Goal: Task Accomplishment & Management: Complete application form

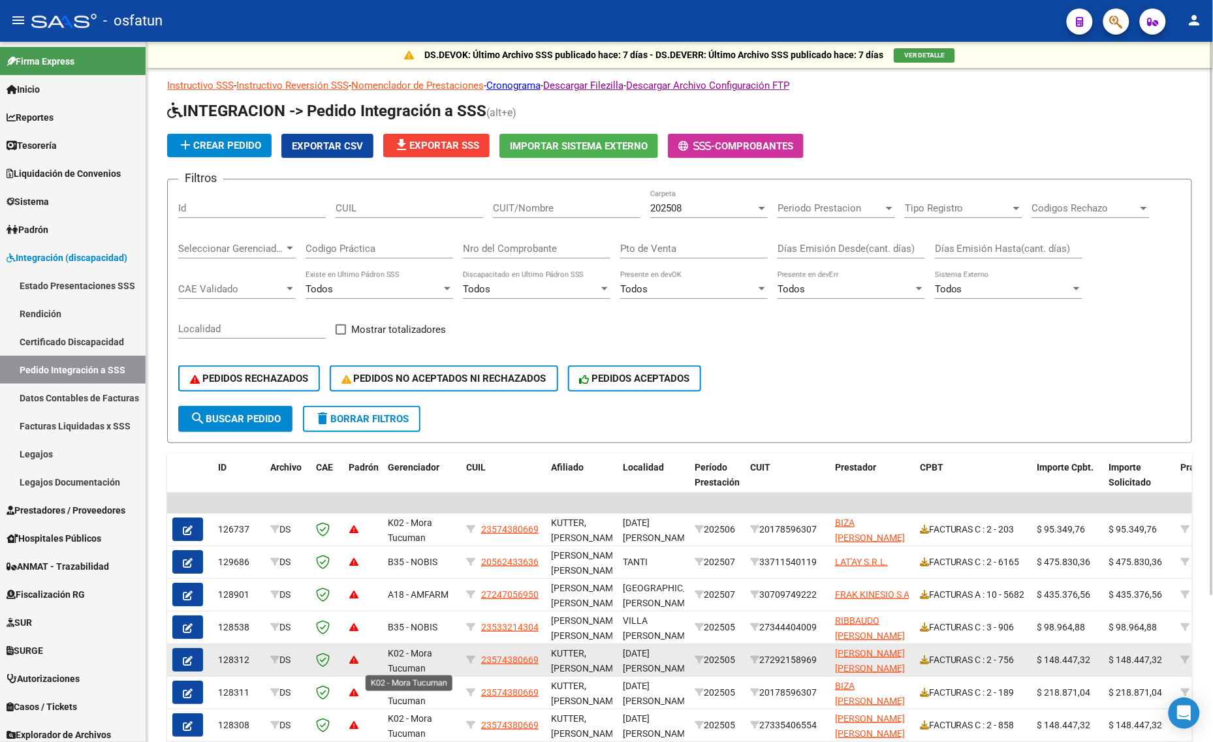
click at [433, 659] on div "K02 - Mora Tucuman" at bounding box center [422, 659] width 68 height 27
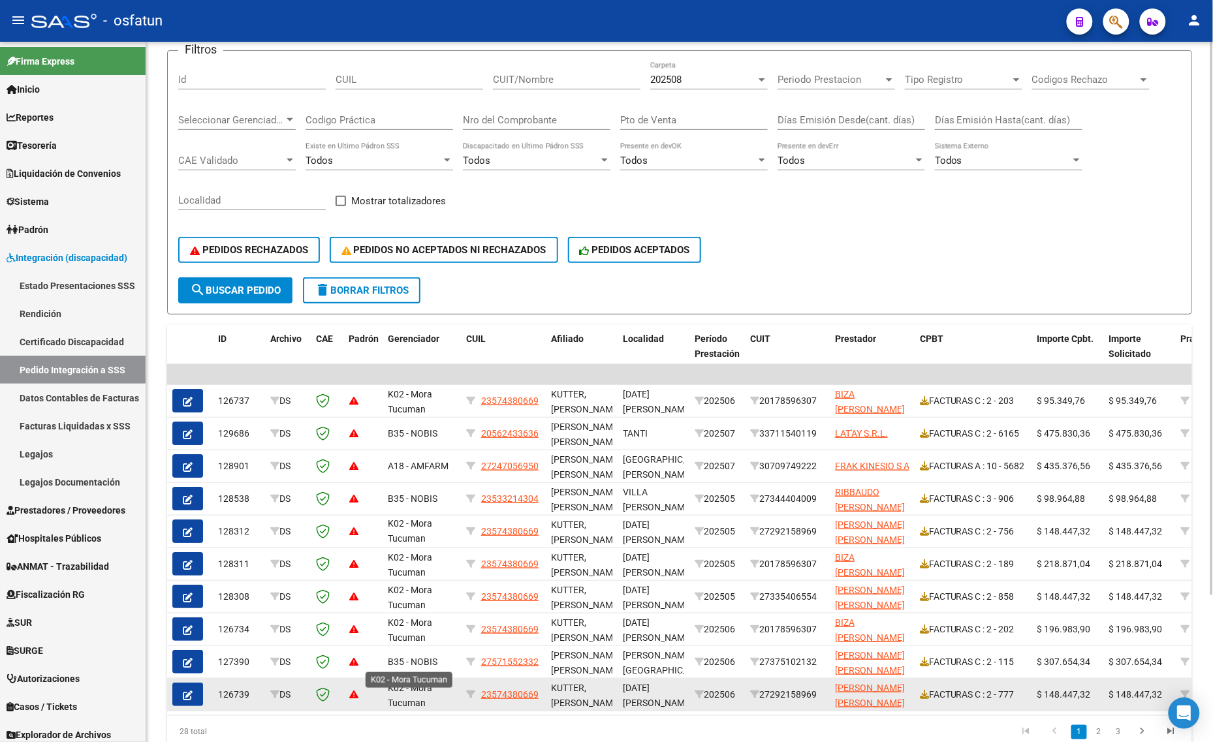
scroll to position [185, 0]
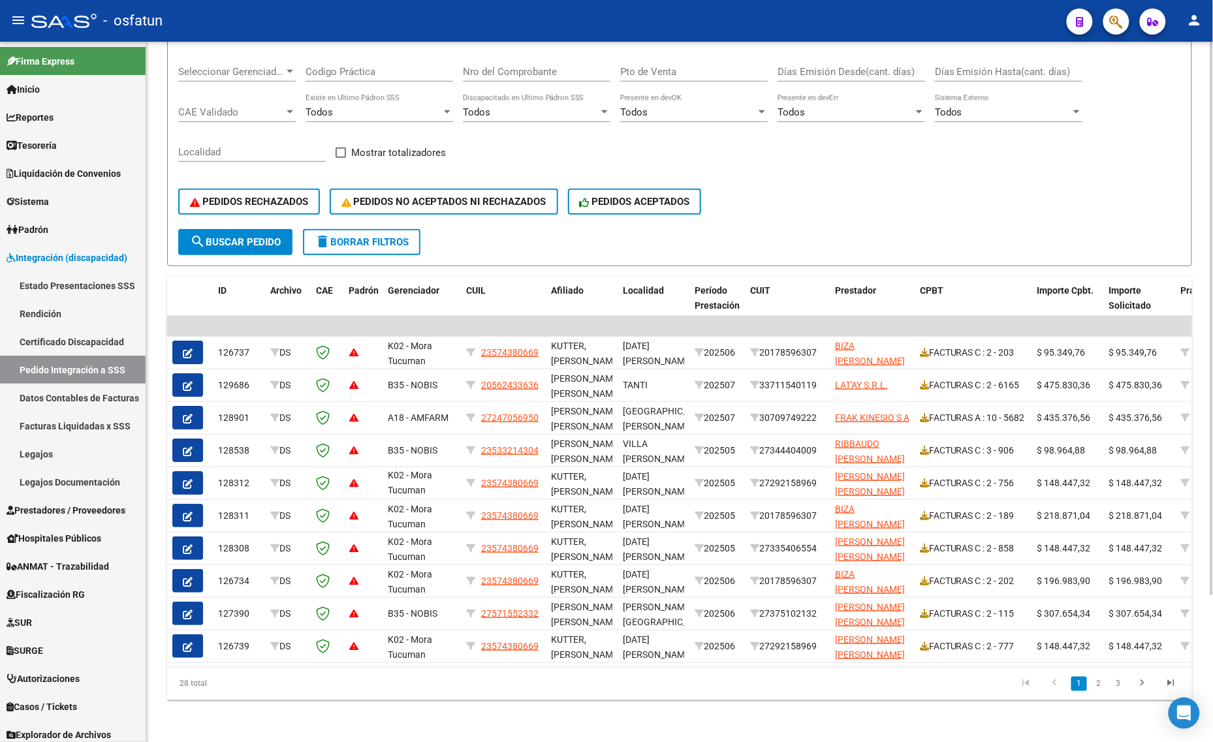
click at [208, 704] on div "DS.DEVOK: Último Archivo SSS publicado hace: 7 [PERSON_NAME] - DS.DEVERR: Últim…" at bounding box center [679, 303] width 1067 height 877
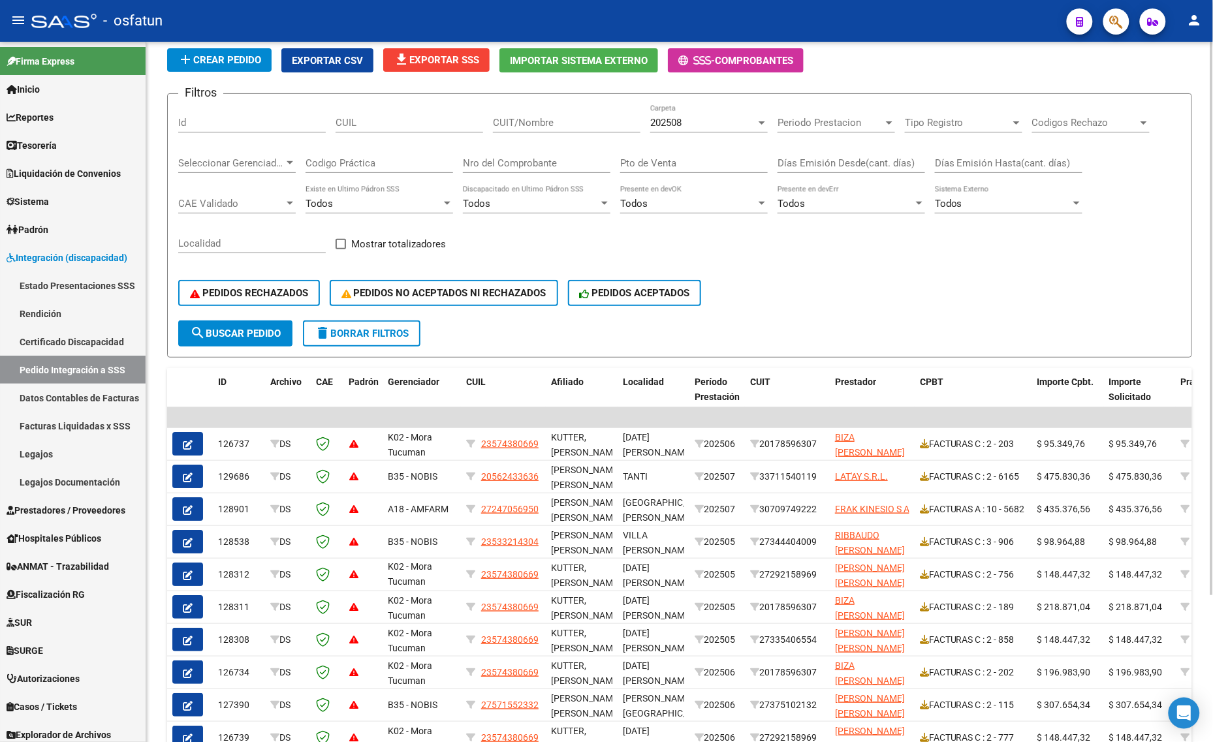
scroll to position [0, 0]
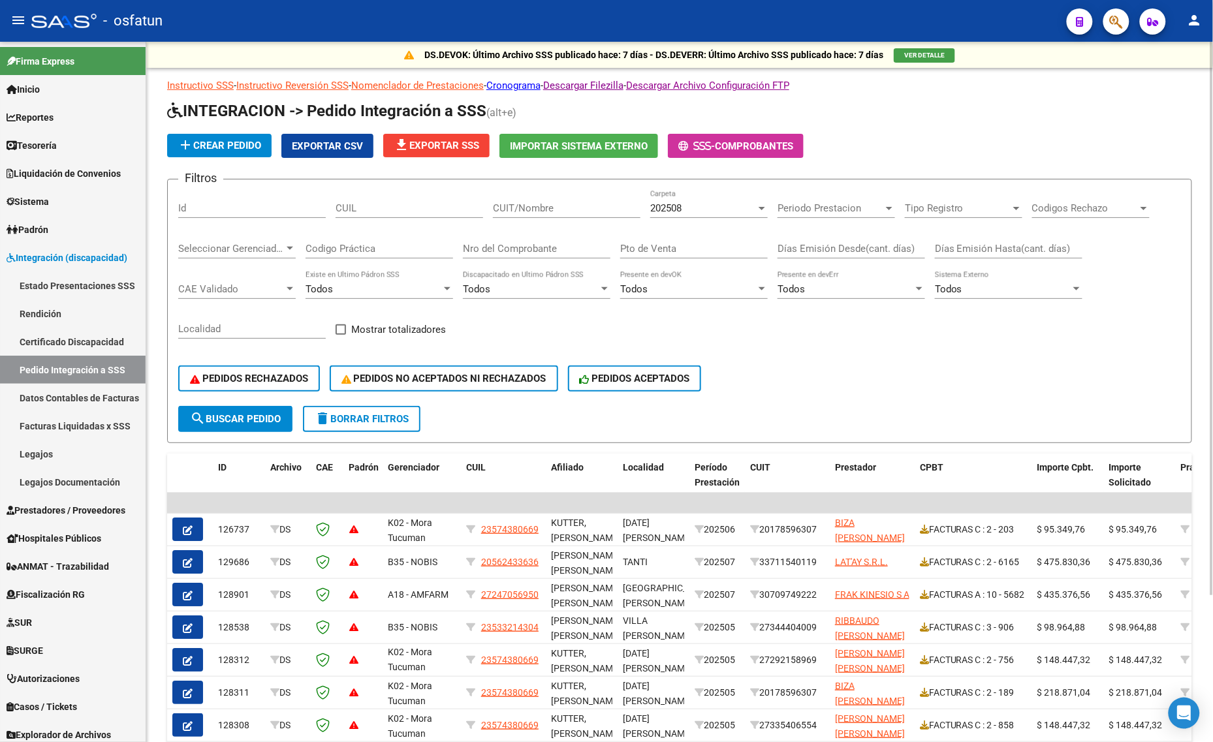
click at [678, 214] on div "202508 Carpeta" at bounding box center [708, 204] width 117 height 28
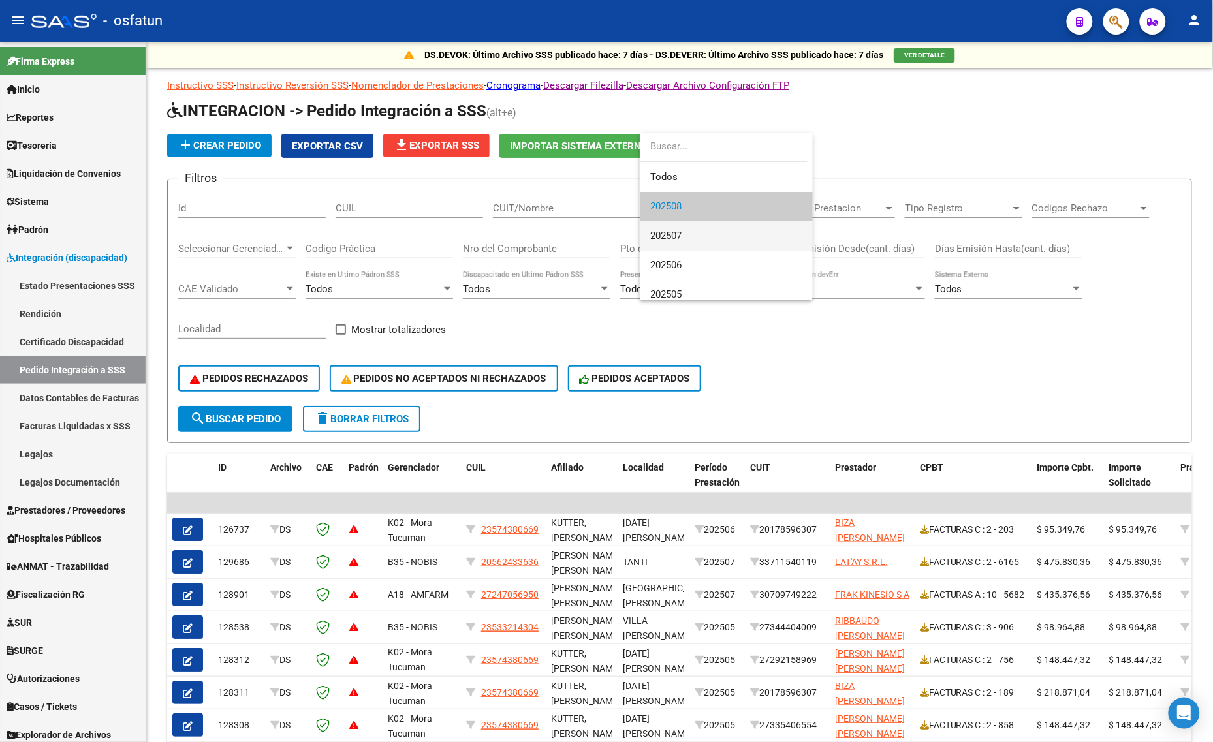
click at [668, 232] on span "202507" at bounding box center [665, 236] width 31 height 12
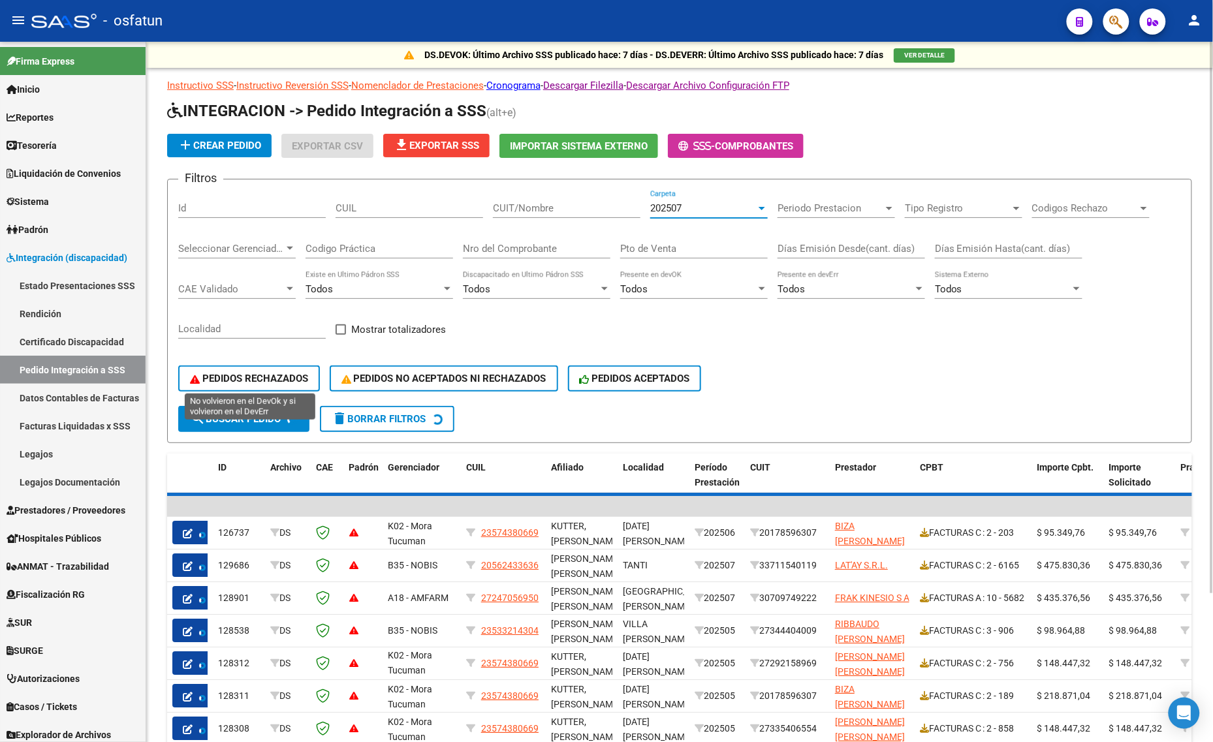
click at [243, 377] on span "PEDIDOS RECHAZADOS" at bounding box center [249, 379] width 118 height 12
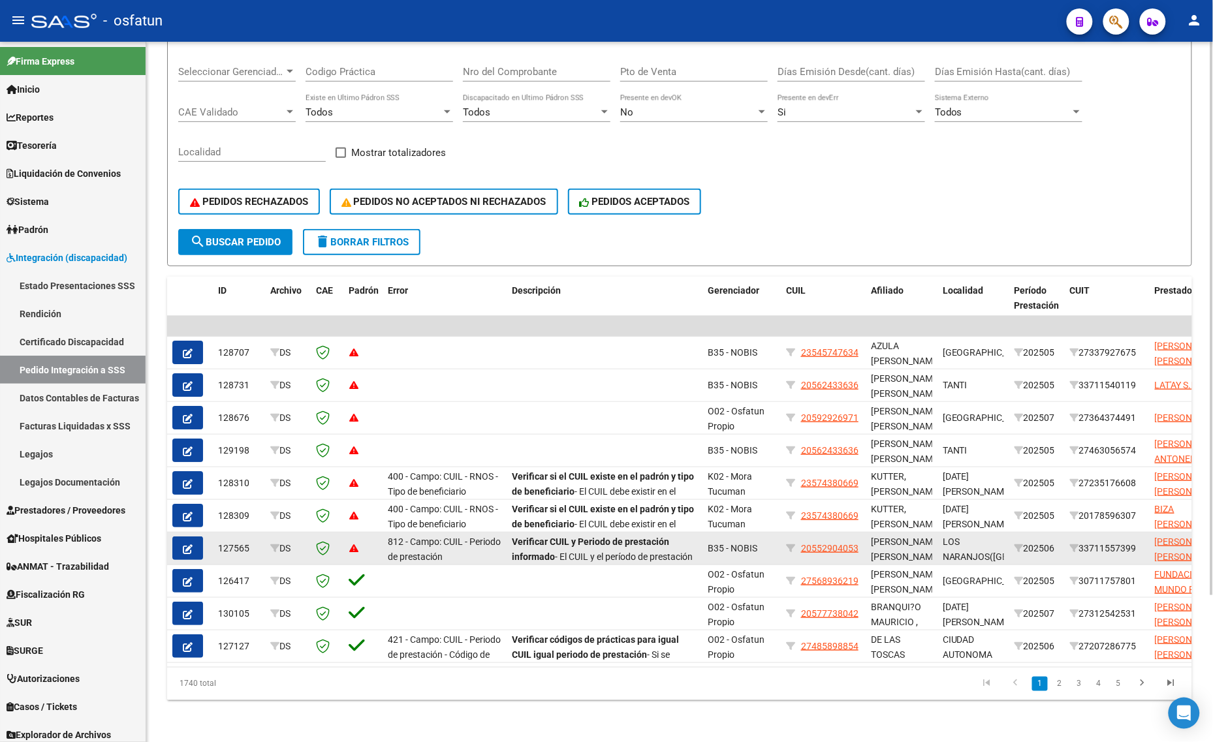
scroll to position [185, 0]
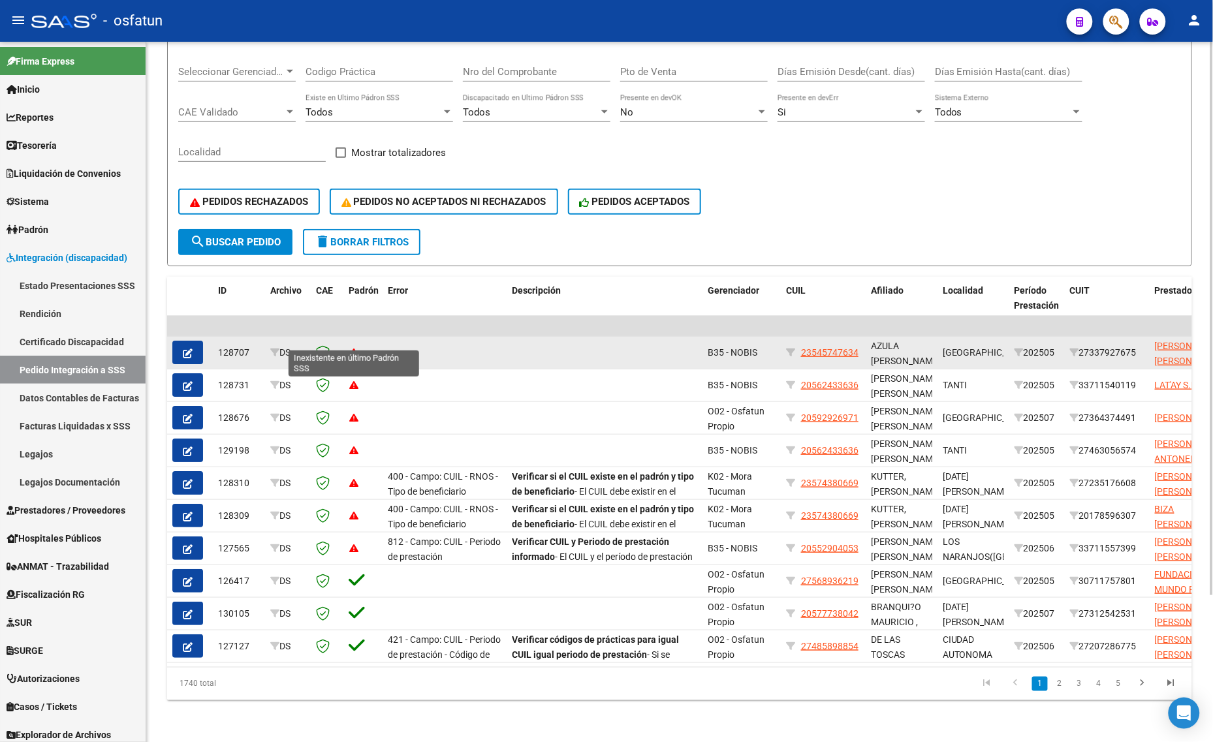
click at [351, 348] on icon at bounding box center [353, 352] width 9 height 9
click at [178, 341] on button "button" at bounding box center [187, 352] width 31 height 23
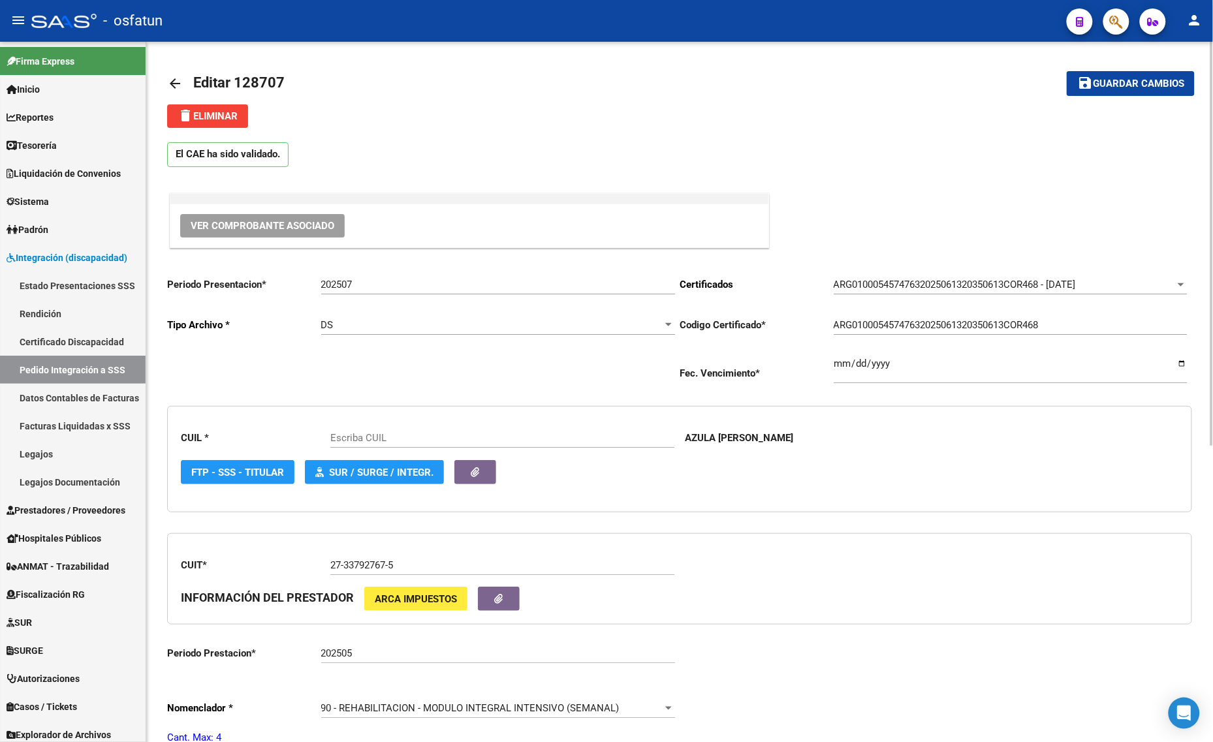
type input "23545747634"
click at [392, 285] on input "202507" at bounding box center [498, 285] width 354 height 12
click at [392, 286] on input "202507" at bounding box center [498, 285] width 354 height 12
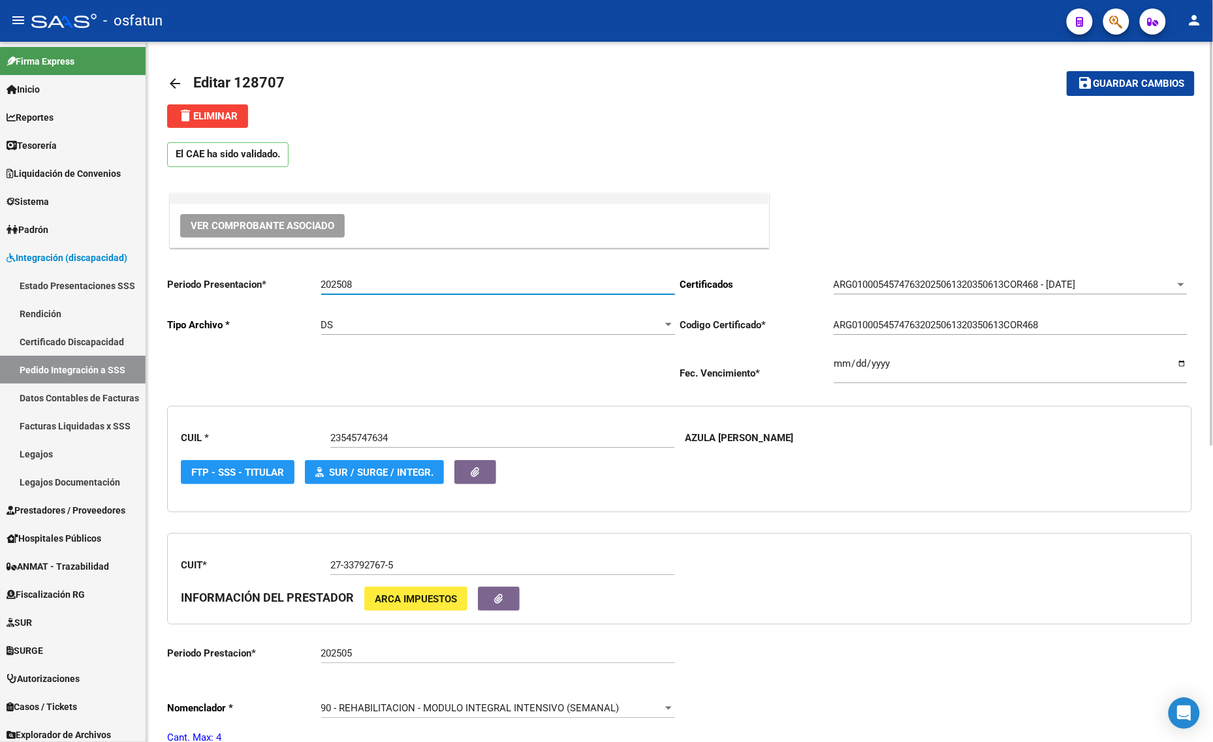
type input "202508"
click at [1105, 87] on span "Guardar cambios" at bounding box center [1138, 84] width 91 height 12
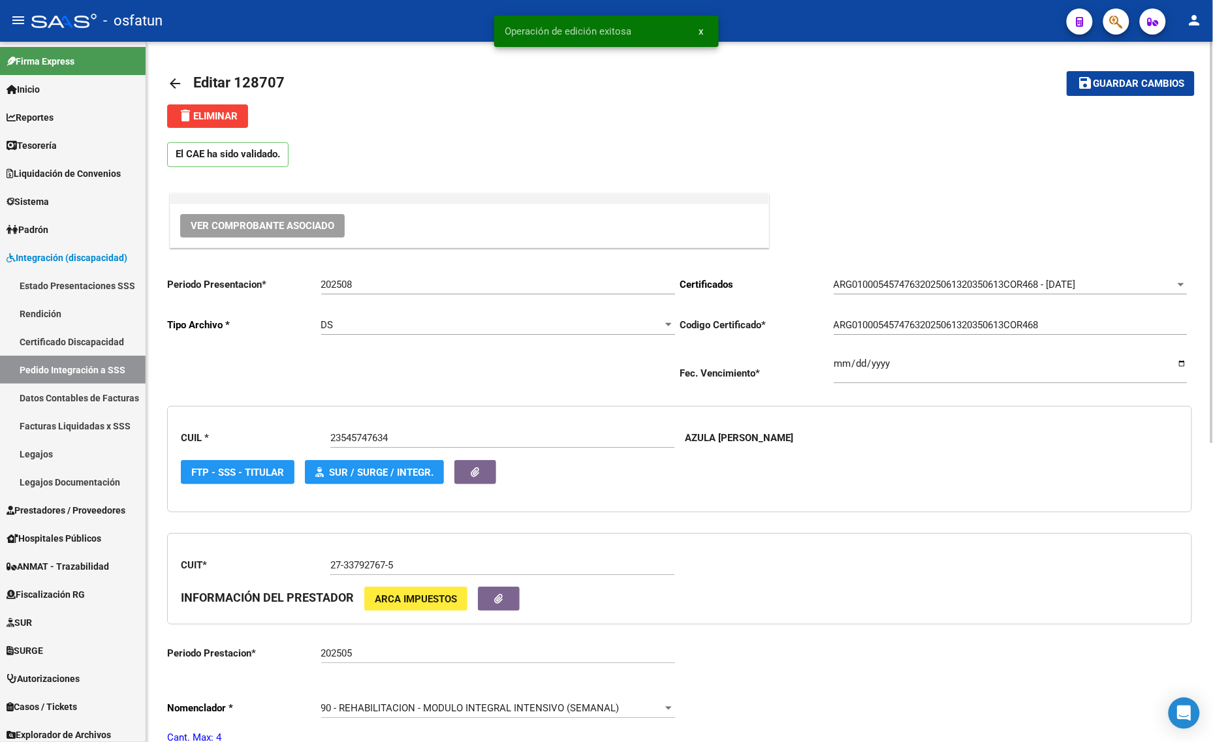
click at [529, 72] on mat-toolbar-row "arrow_back Editar 128707" at bounding box center [567, 84] width 800 height 42
click at [171, 84] on mat-icon "arrow_back" at bounding box center [175, 84] width 16 height 16
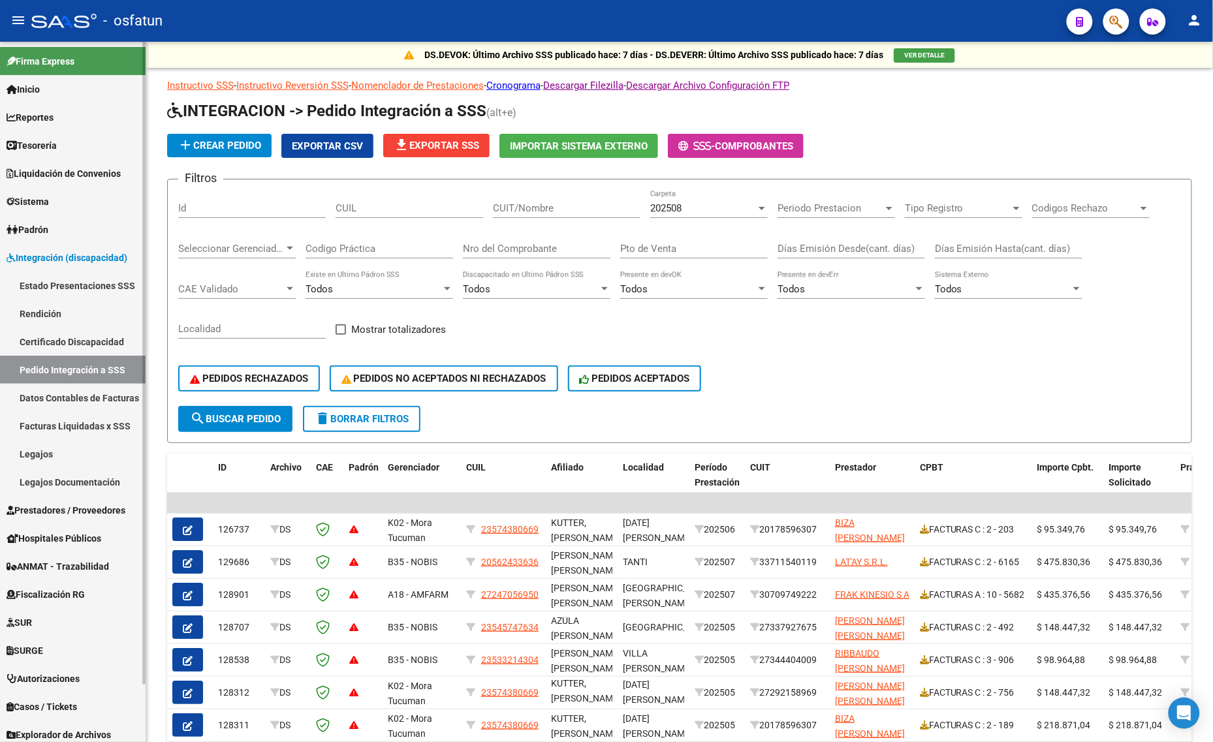
click at [78, 369] on link "Pedido Integración a SSS" at bounding box center [73, 370] width 146 height 28
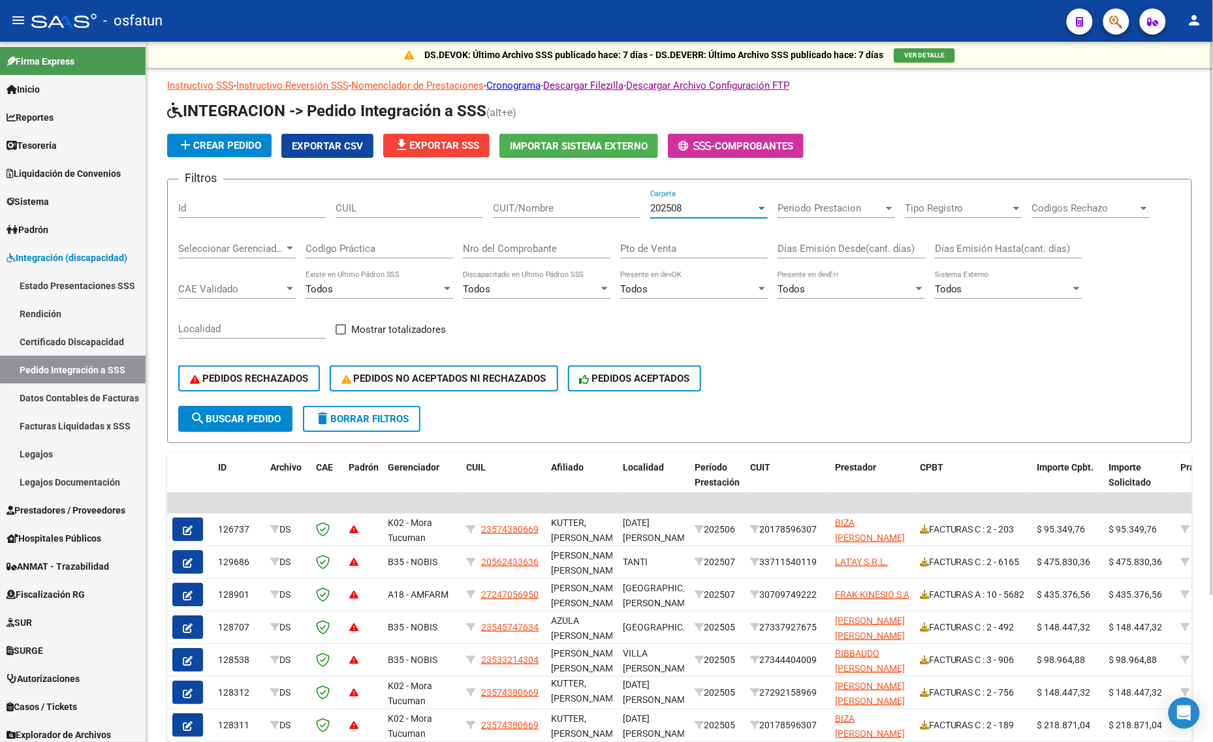
click at [695, 208] on div "202508" at bounding box center [703, 208] width 106 height 12
